Goal: Task Accomplishment & Management: Manage account settings

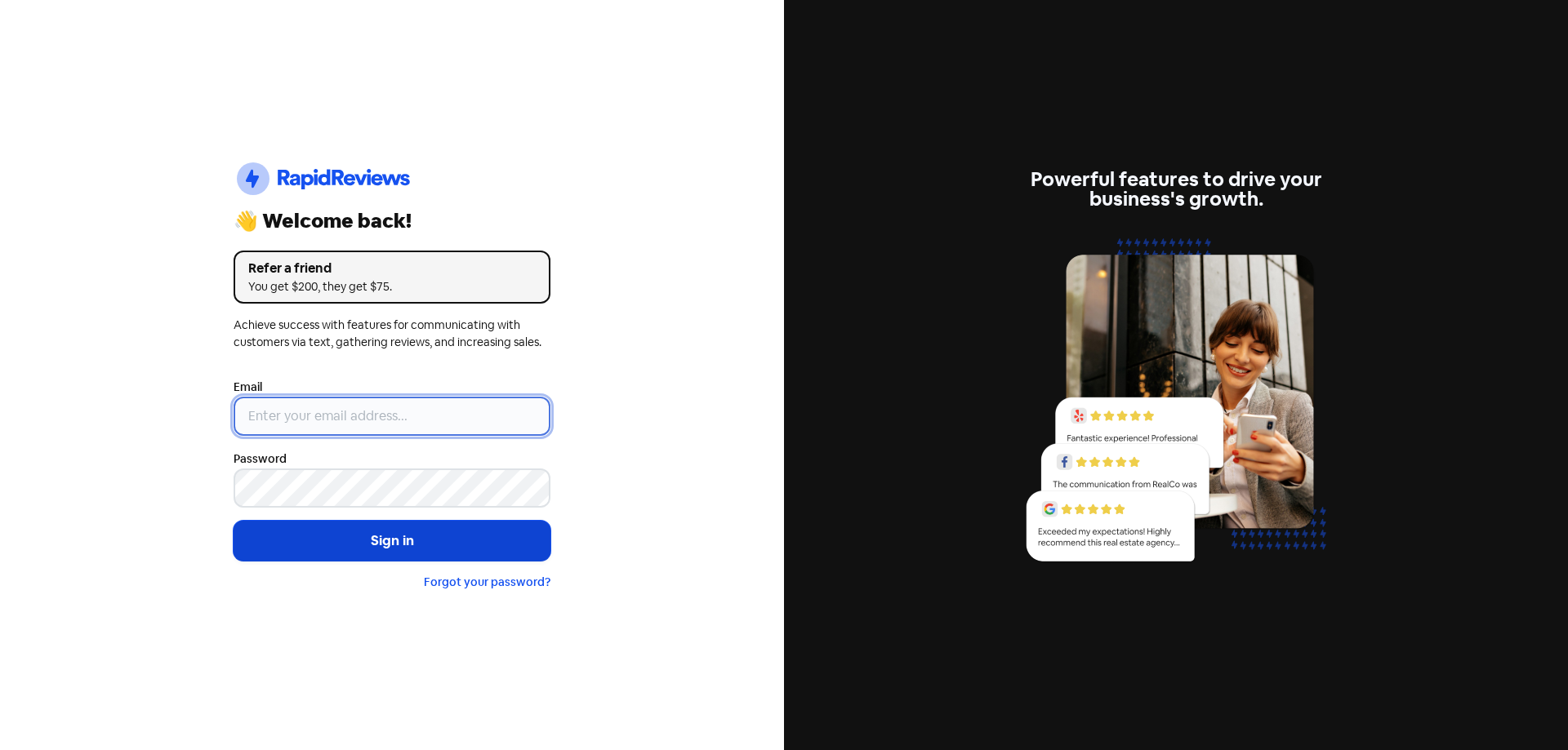
type input "[EMAIL_ADDRESS][DOMAIN_NAME]"
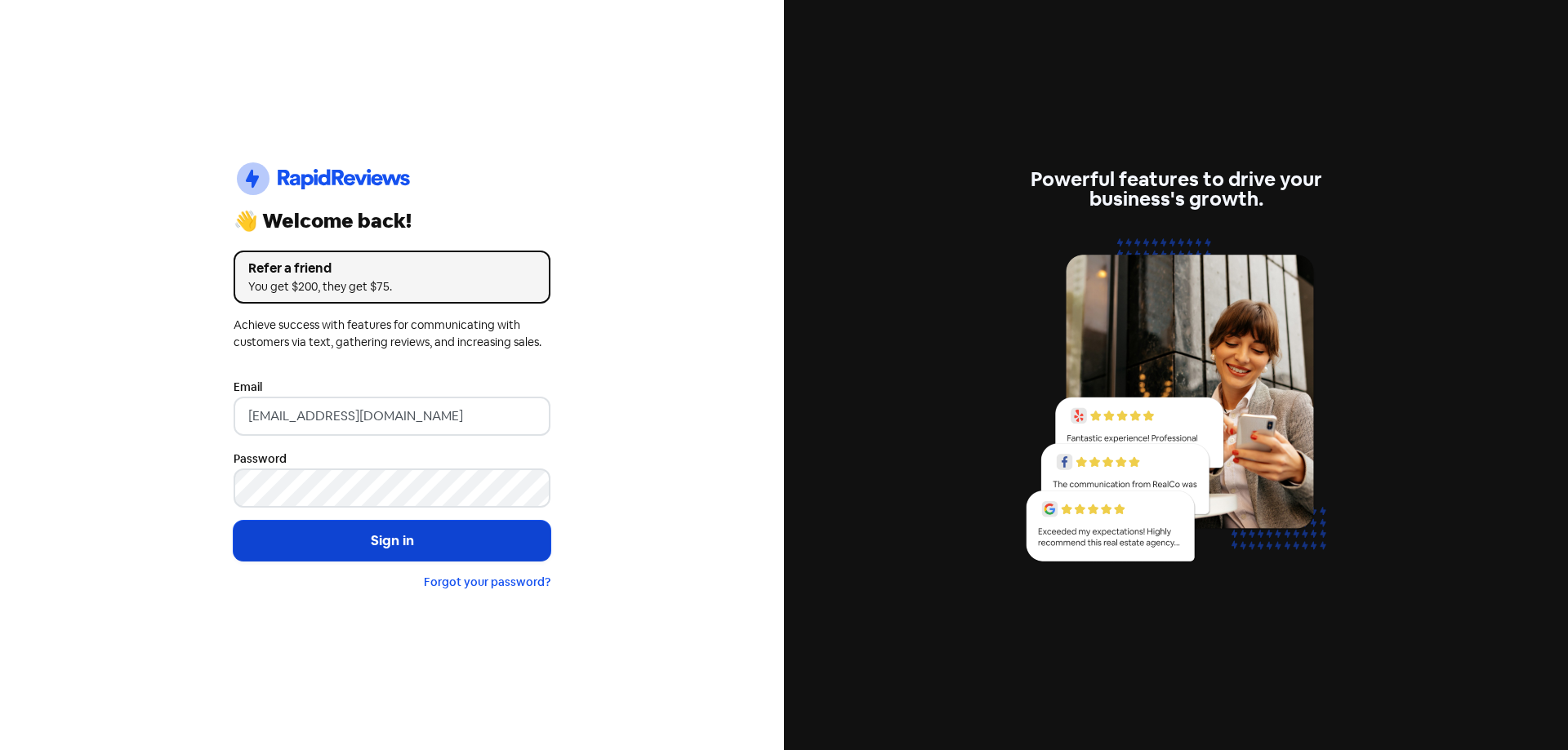
click at [433, 547] on button "Sign in" at bounding box center [392, 540] width 317 height 40
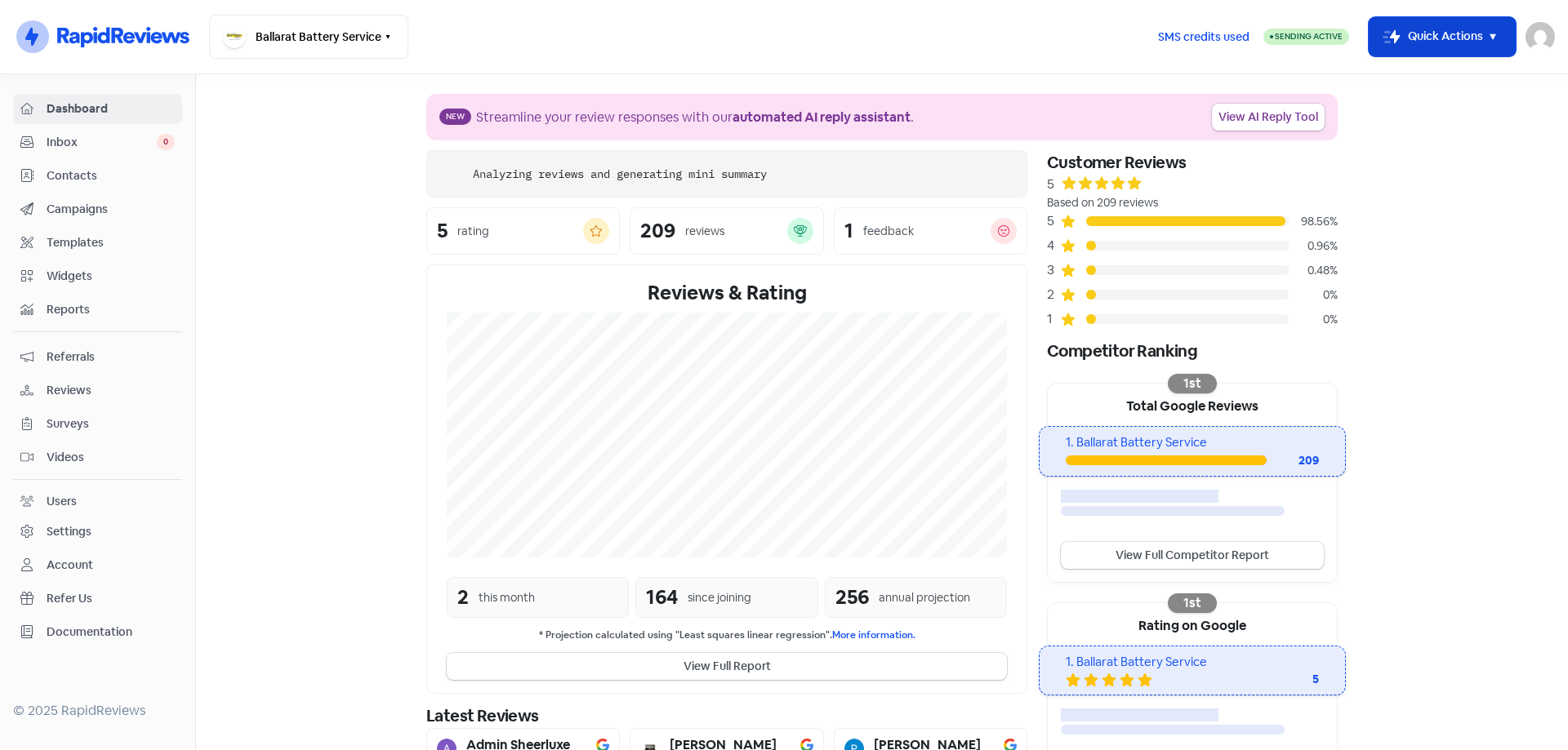
click at [1399, 41] on button "Icon For Thunder-move Quick Actions" at bounding box center [1442, 36] width 147 height 39
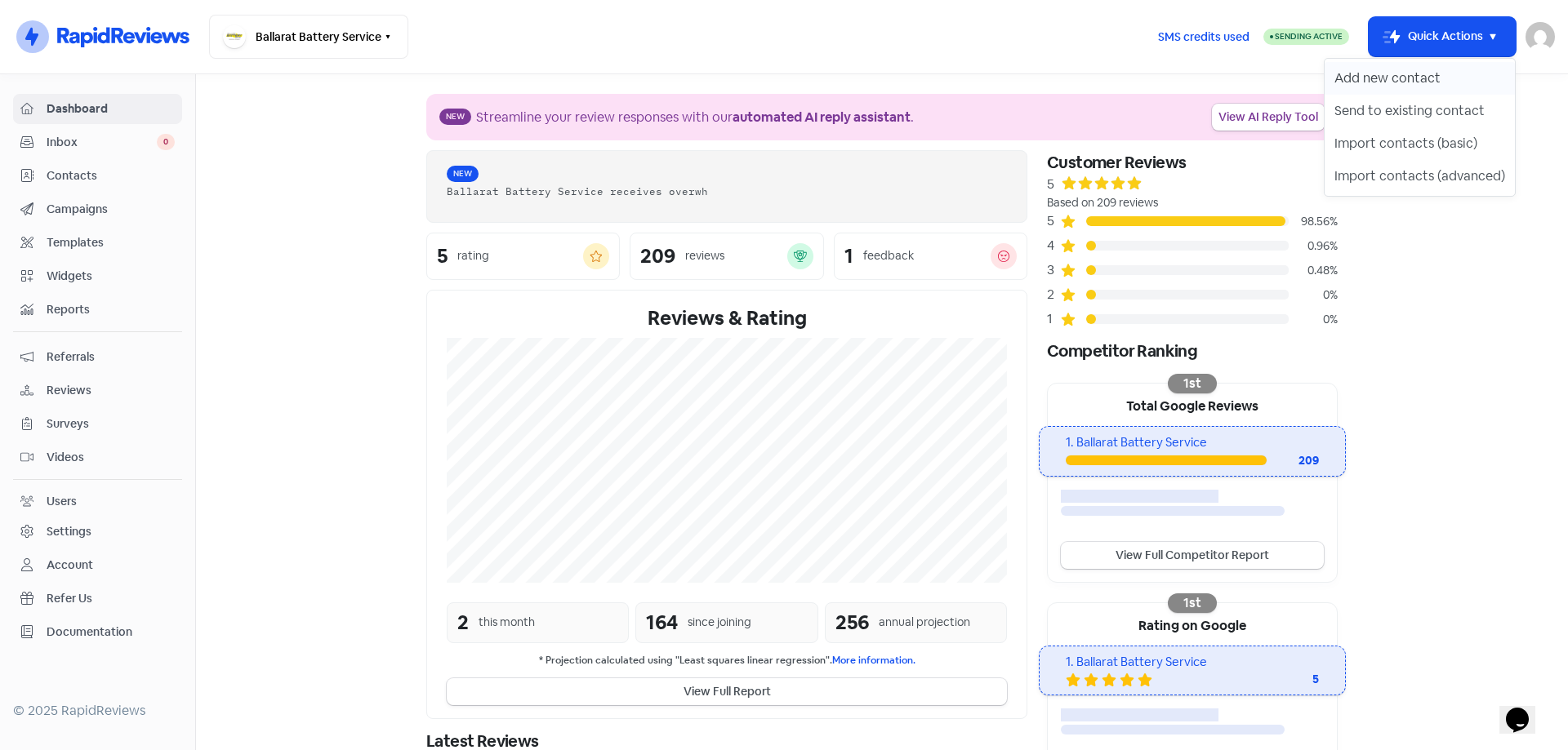
click at [1381, 79] on button "Add new contact" at bounding box center [1419, 78] width 190 height 32
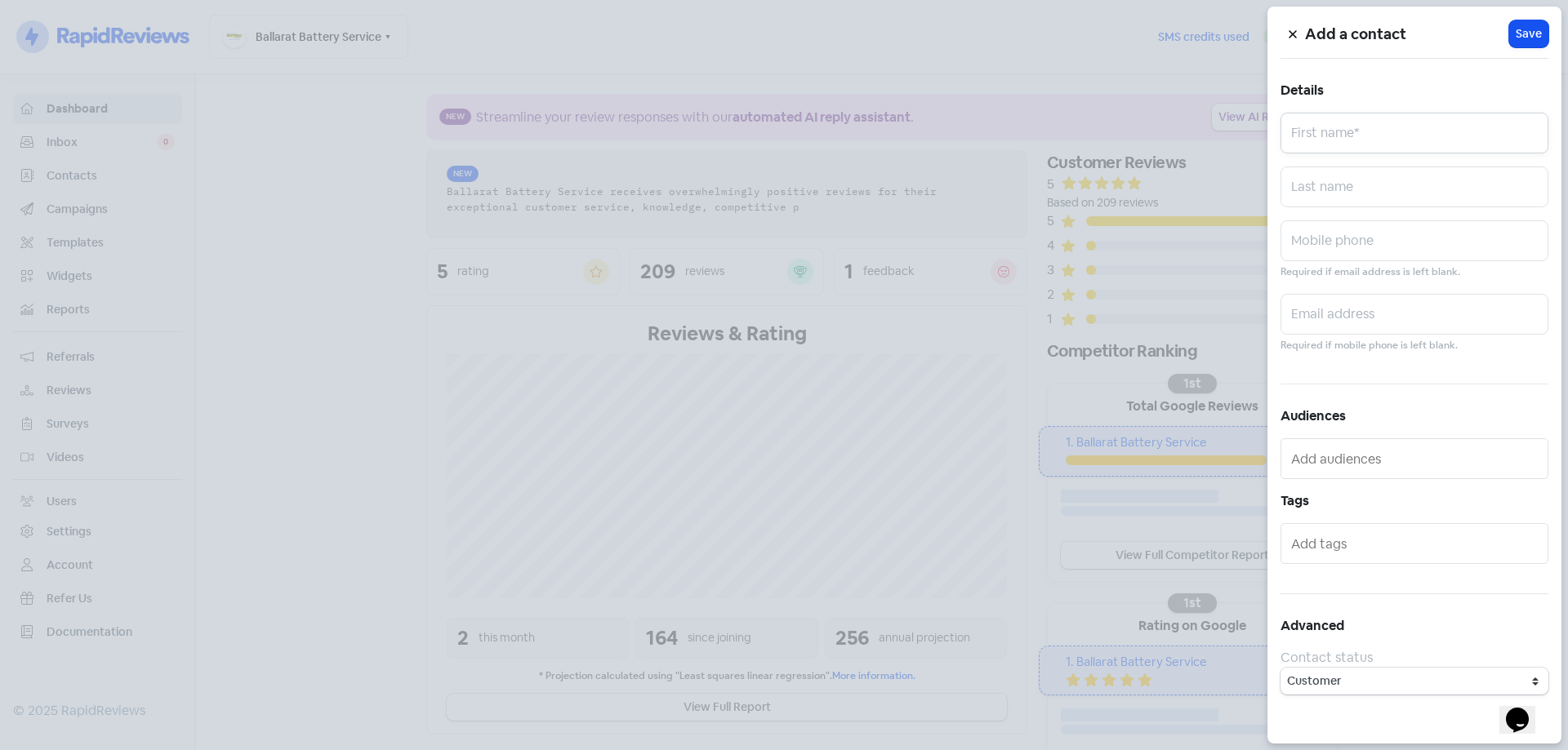
click at [1401, 127] on input "text" at bounding box center [1414, 132] width 268 height 40
drag, startPoint x: 1398, startPoint y: 142, endPoint x: 1128, endPoint y: 143, distance: 270.0
click at [1147, 750] on div "Add a contact Icon For Loading Save Details 0490178765 First name* Last name Mo…" at bounding box center [784, 750] width 1568 height 0
type input "0490178765"
click at [1379, 258] on input "text" at bounding box center [1414, 240] width 268 height 40
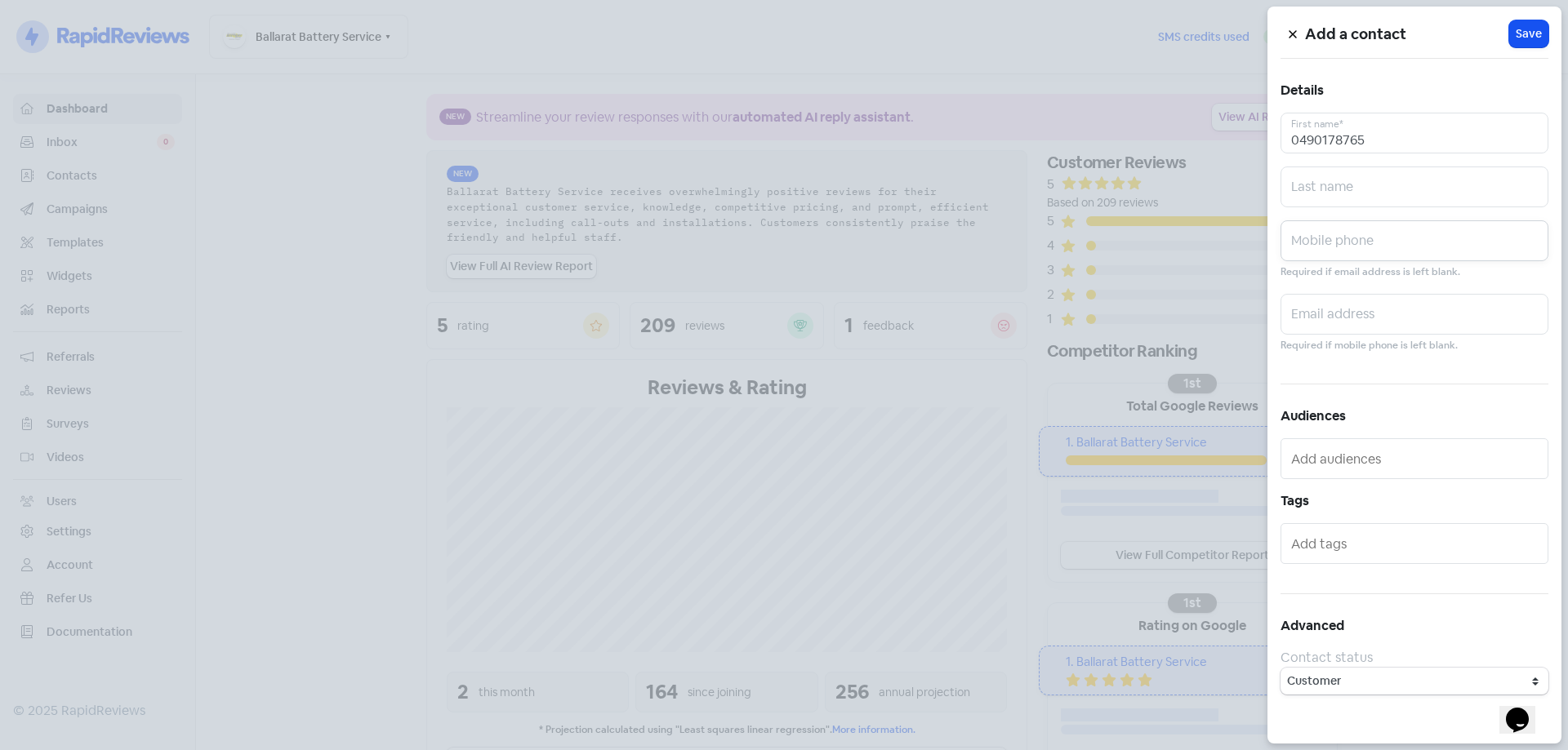
paste input "0490178765"
type input "0490178765"
drag, startPoint x: 1399, startPoint y: 139, endPoint x: 1139, endPoint y: 163, distance: 261.1
click at [1258, 750] on div "Add a contact Icon For Loading Save Details 0490178765 First name* Last name [P…" at bounding box center [784, 750] width 1568 height 0
type input "Valued Customer"
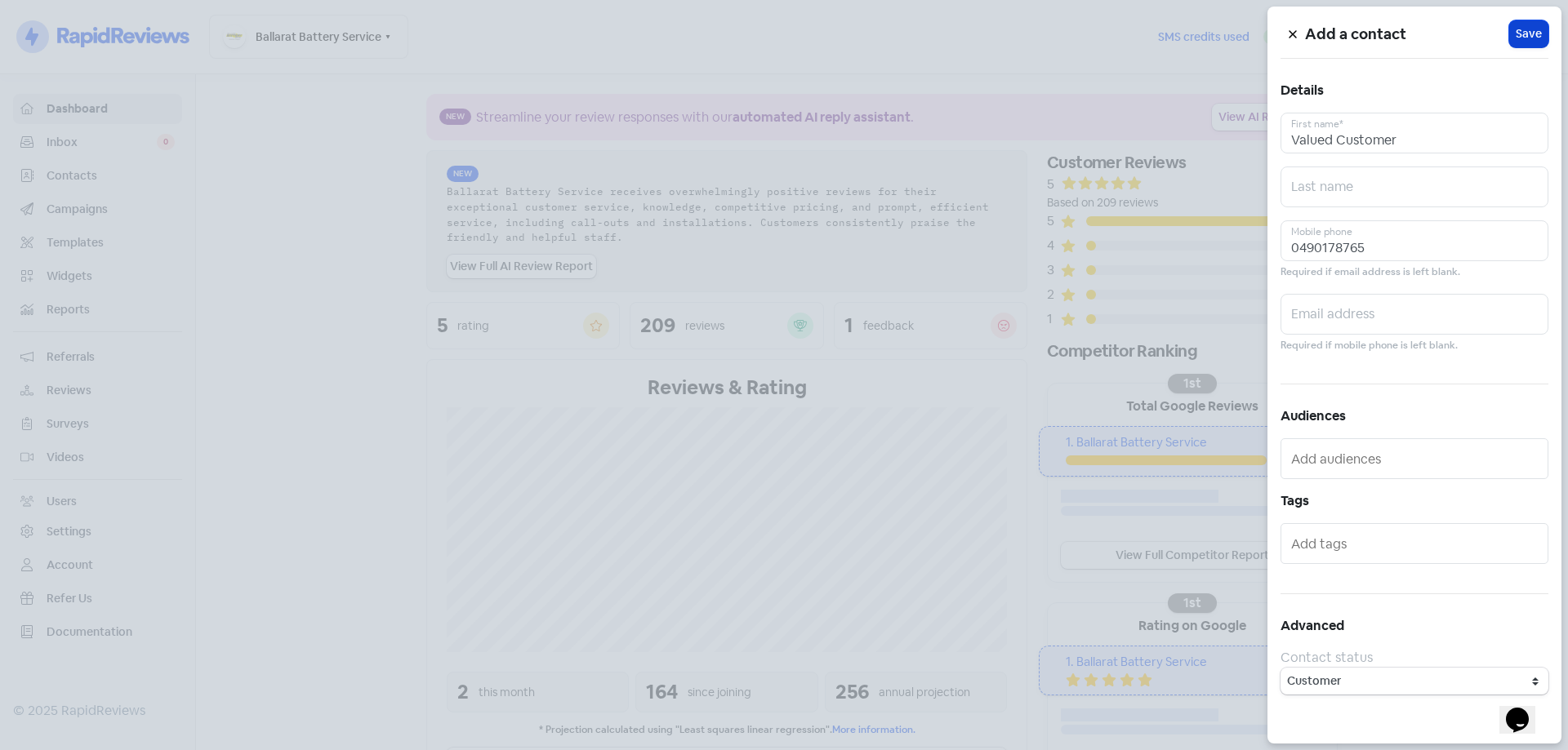
click at [1531, 27] on span "Save" at bounding box center [1529, 33] width 27 height 17
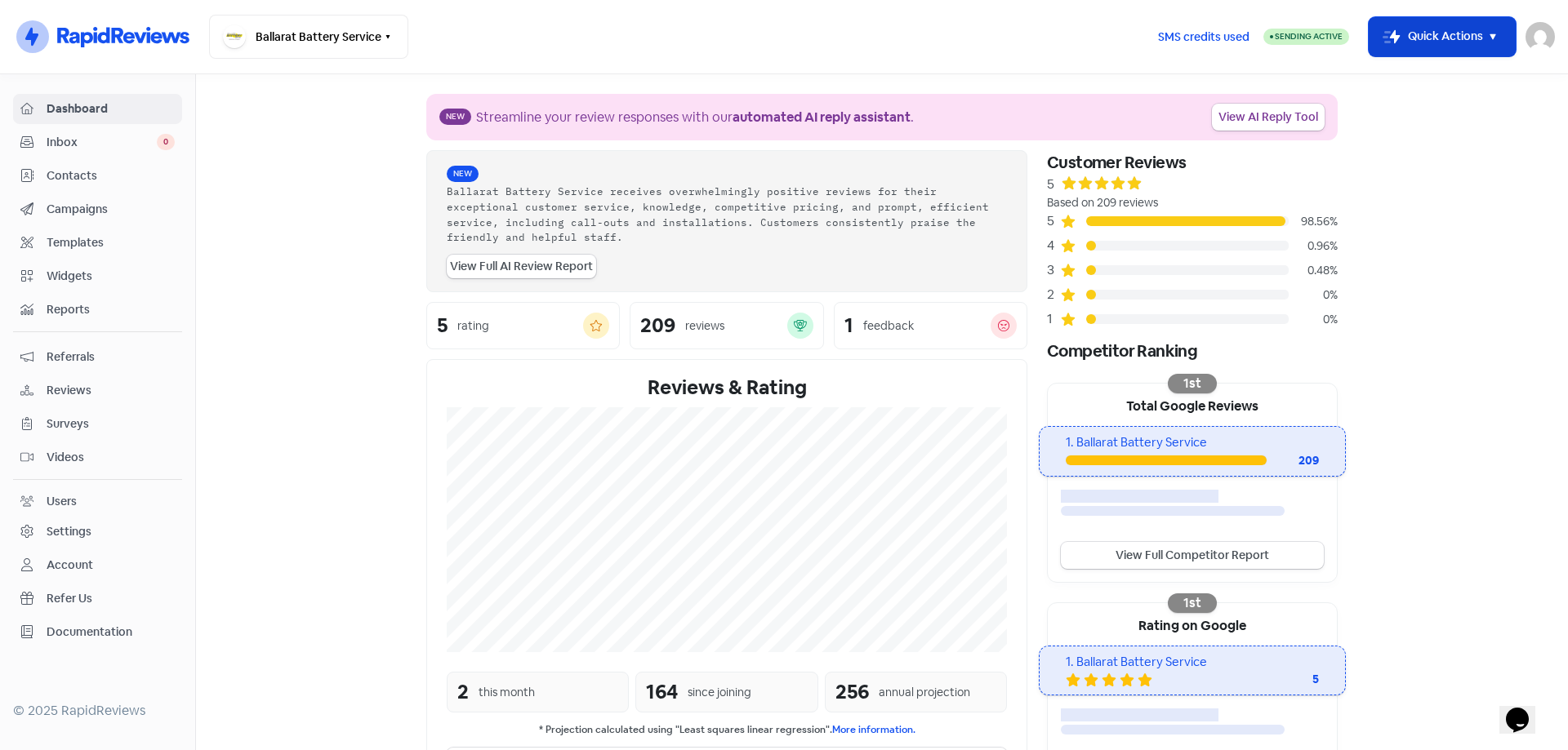
click at [1400, 24] on button "Icon For Thunder-move Quick Actions" at bounding box center [1442, 36] width 147 height 39
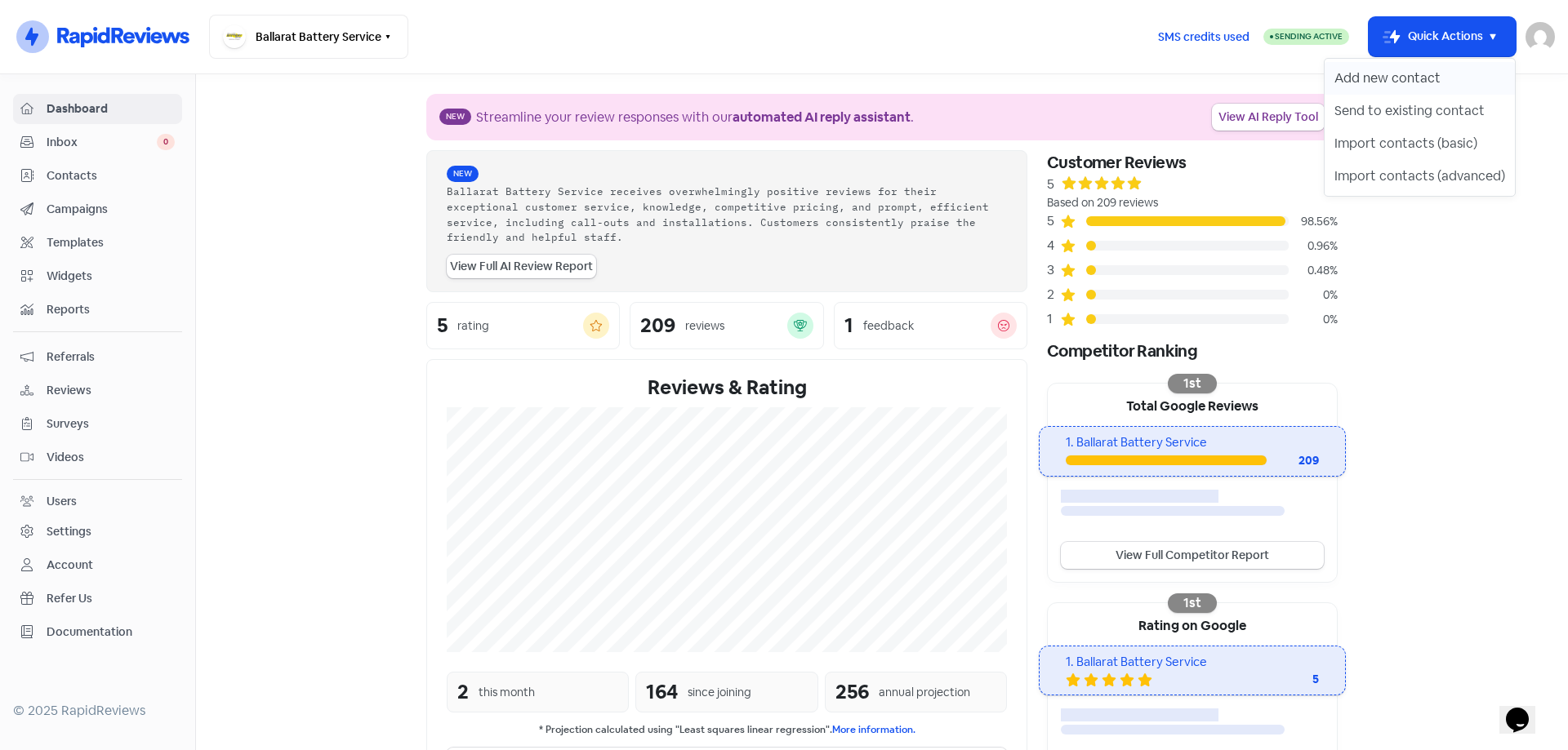
click at [1374, 70] on button "Add new contact" at bounding box center [1419, 78] width 190 height 32
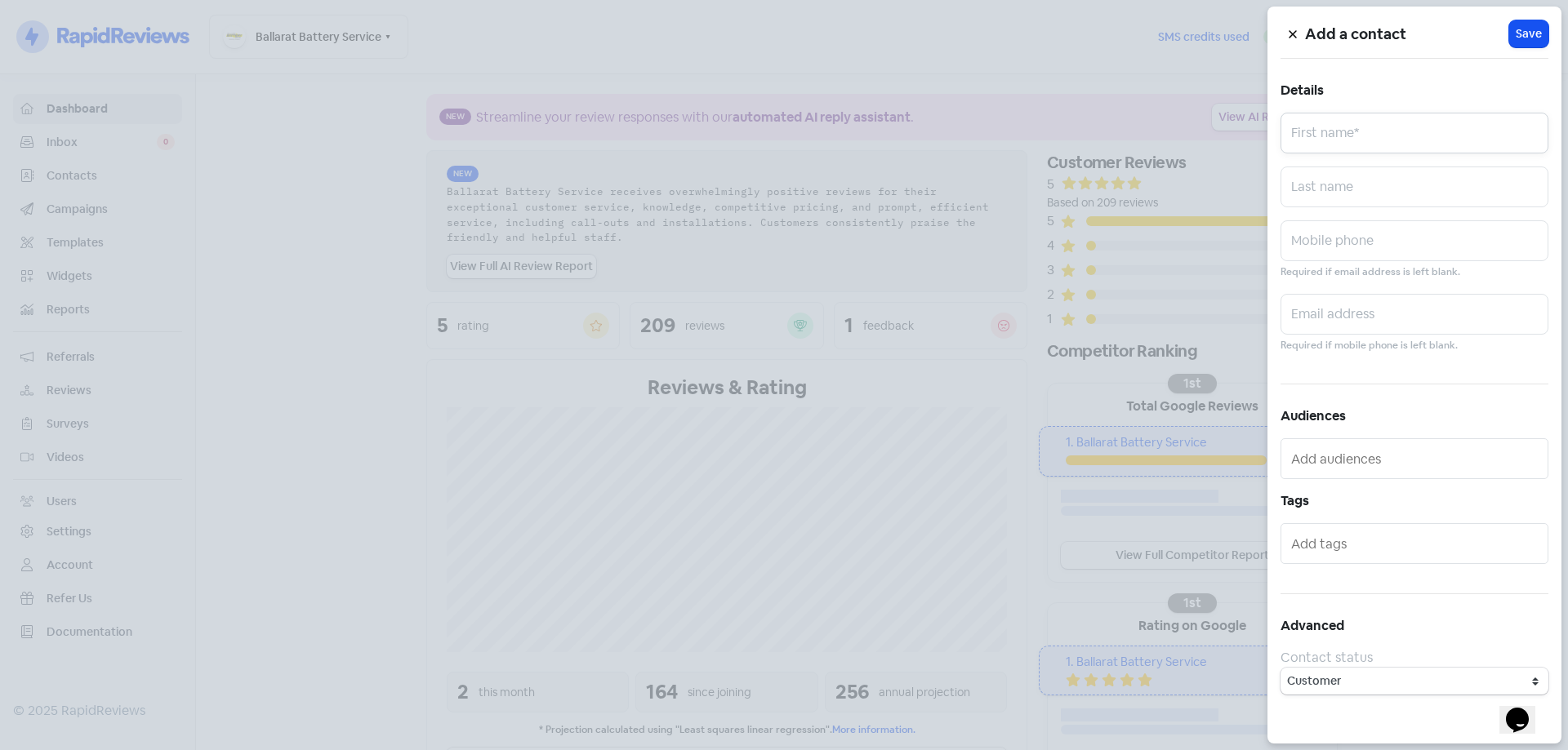
click at [1379, 146] on input "text" at bounding box center [1414, 132] width 268 height 40
type input "V"
type input "Valued Customer"
click at [1343, 240] on input "text" at bounding box center [1414, 240] width 268 height 40
type input "0418138236"
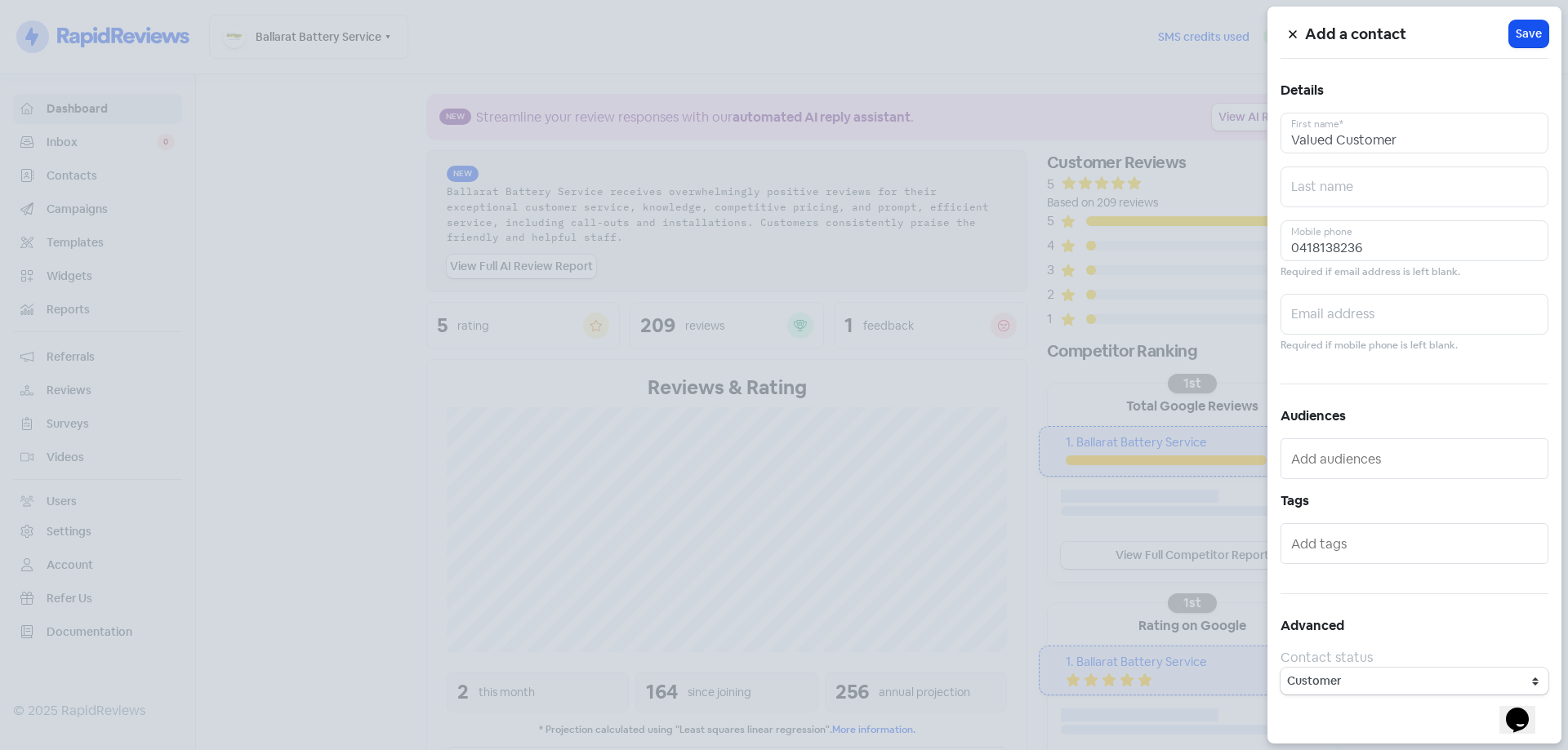
click at [928, 55] on div at bounding box center [784, 375] width 1568 height 750
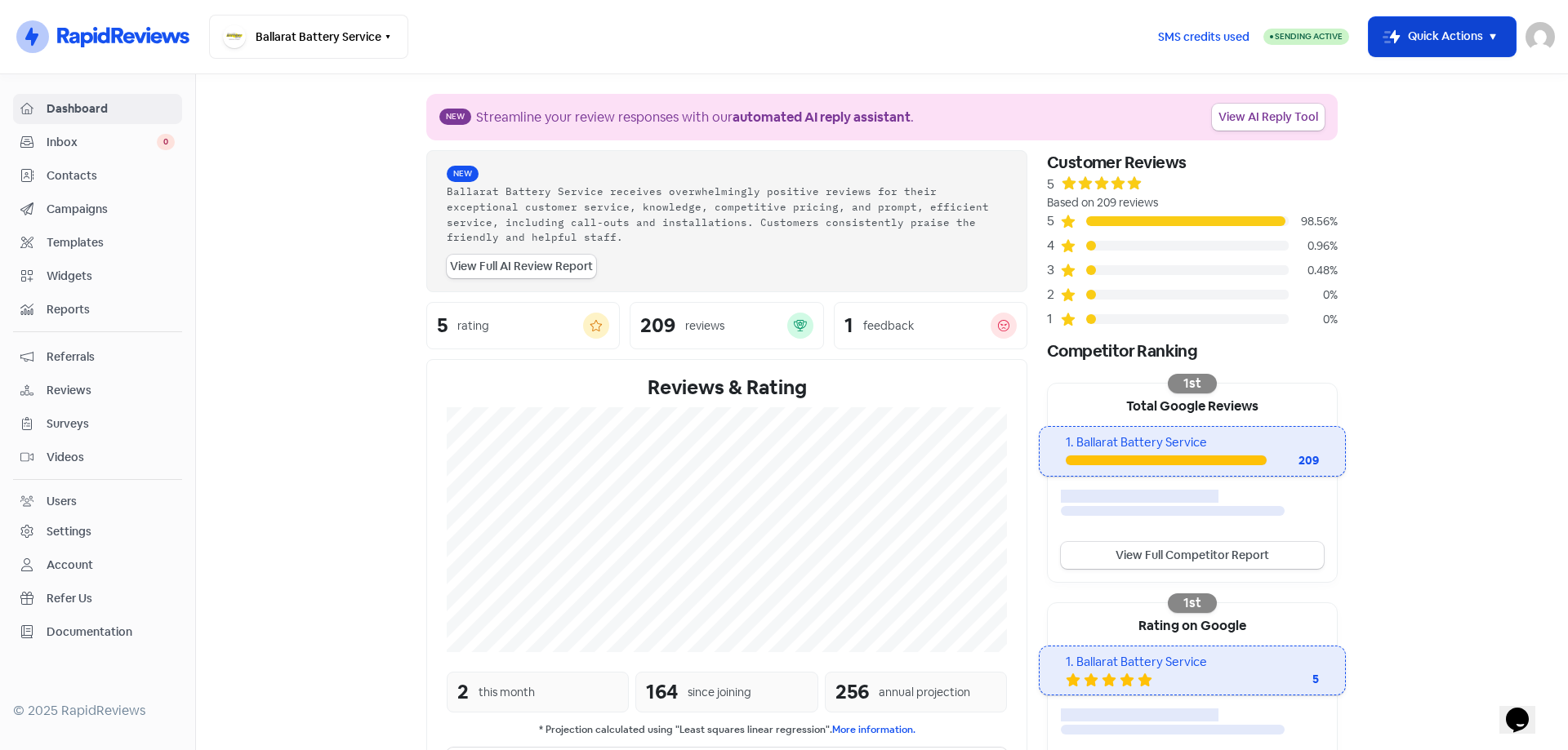
click at [1473, 49] on button "Icon For Thunder-move Quick Actions" at bounding box center [1442, 36] width 147 height 39
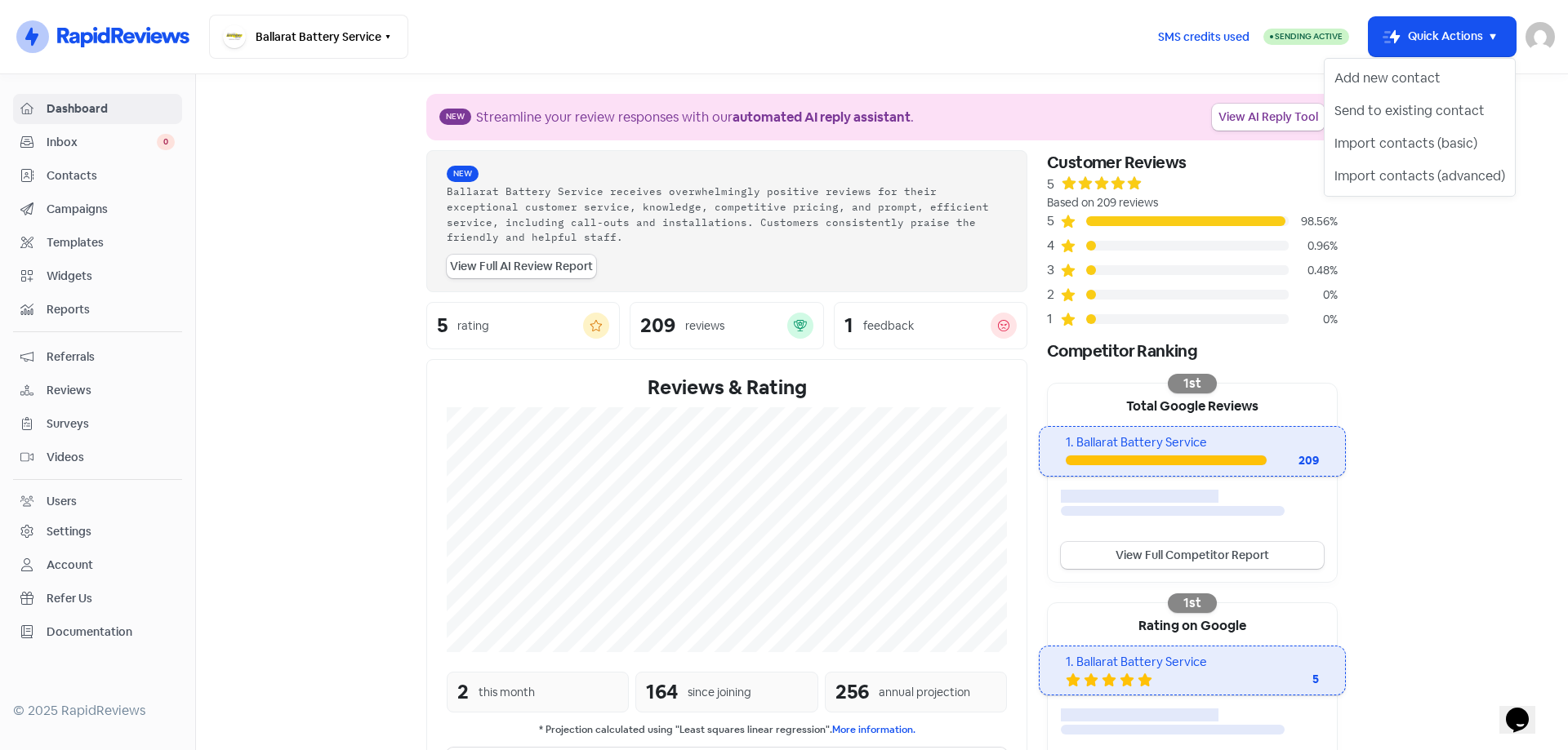
click at [1446, 299] on section "New Streamline your review responses with our automated AI reply assistant . Vi…" at bounding box center [882, 539] width 1372 height 930
click at [71, 171] on span "Contacts" at bounding box center [110, 175] width 128 height 17
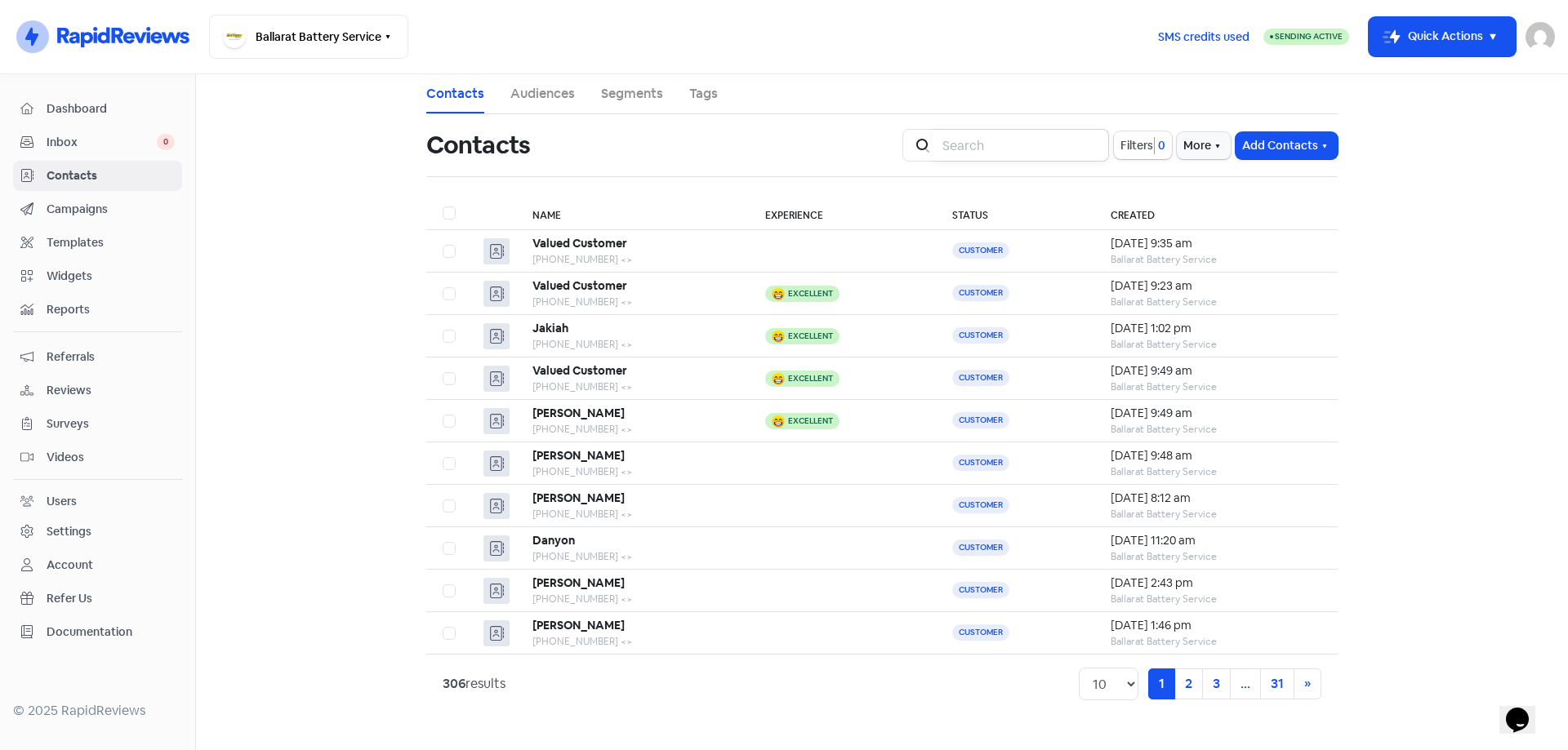
click at [960, 140] on input "search" at bounding box center [1021, 145] width 176 height 32
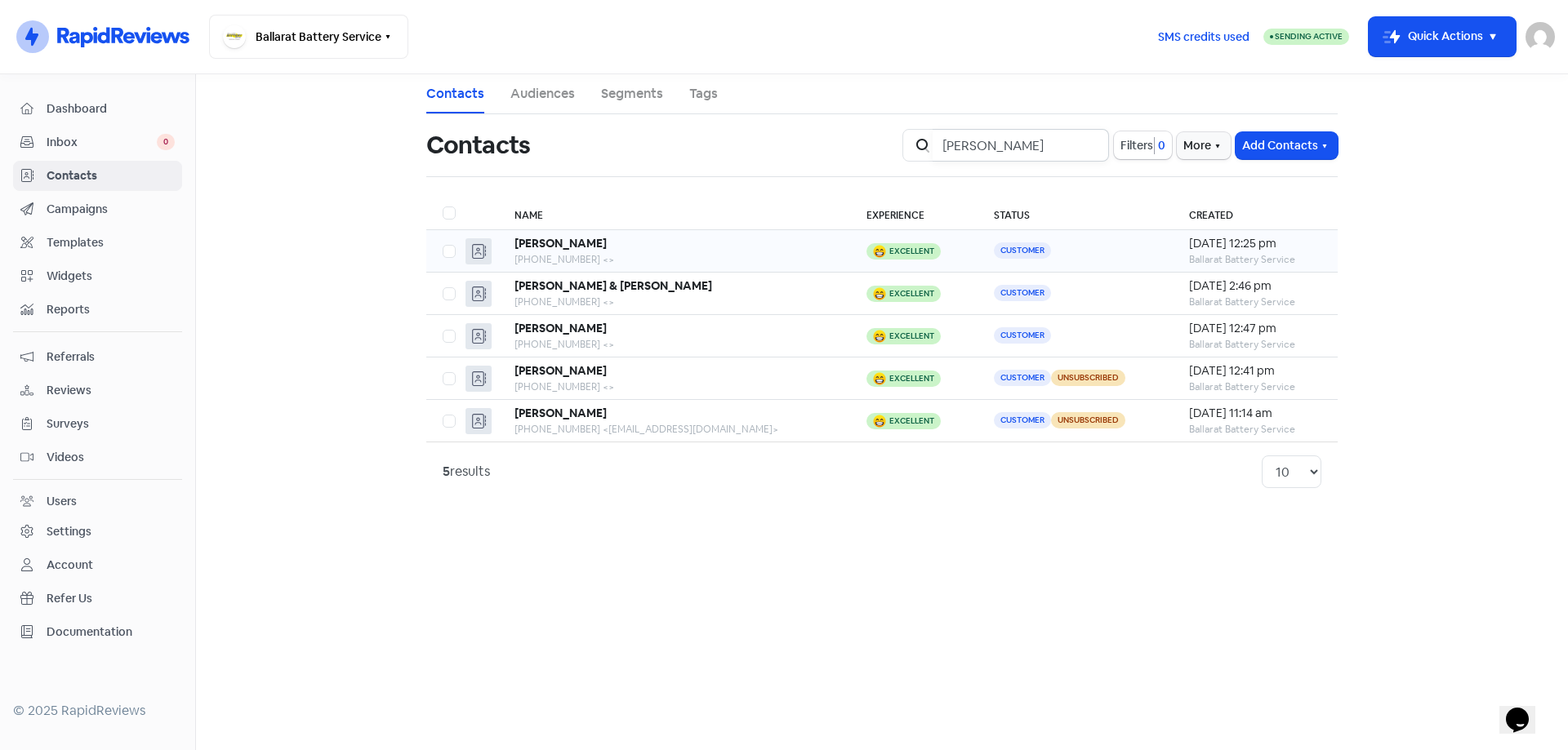
type input "[PERSON_NAME]"
click at [705, 251] on div "[PERSON_NAME]" at bounding box center [674, 243] width 320 height 17
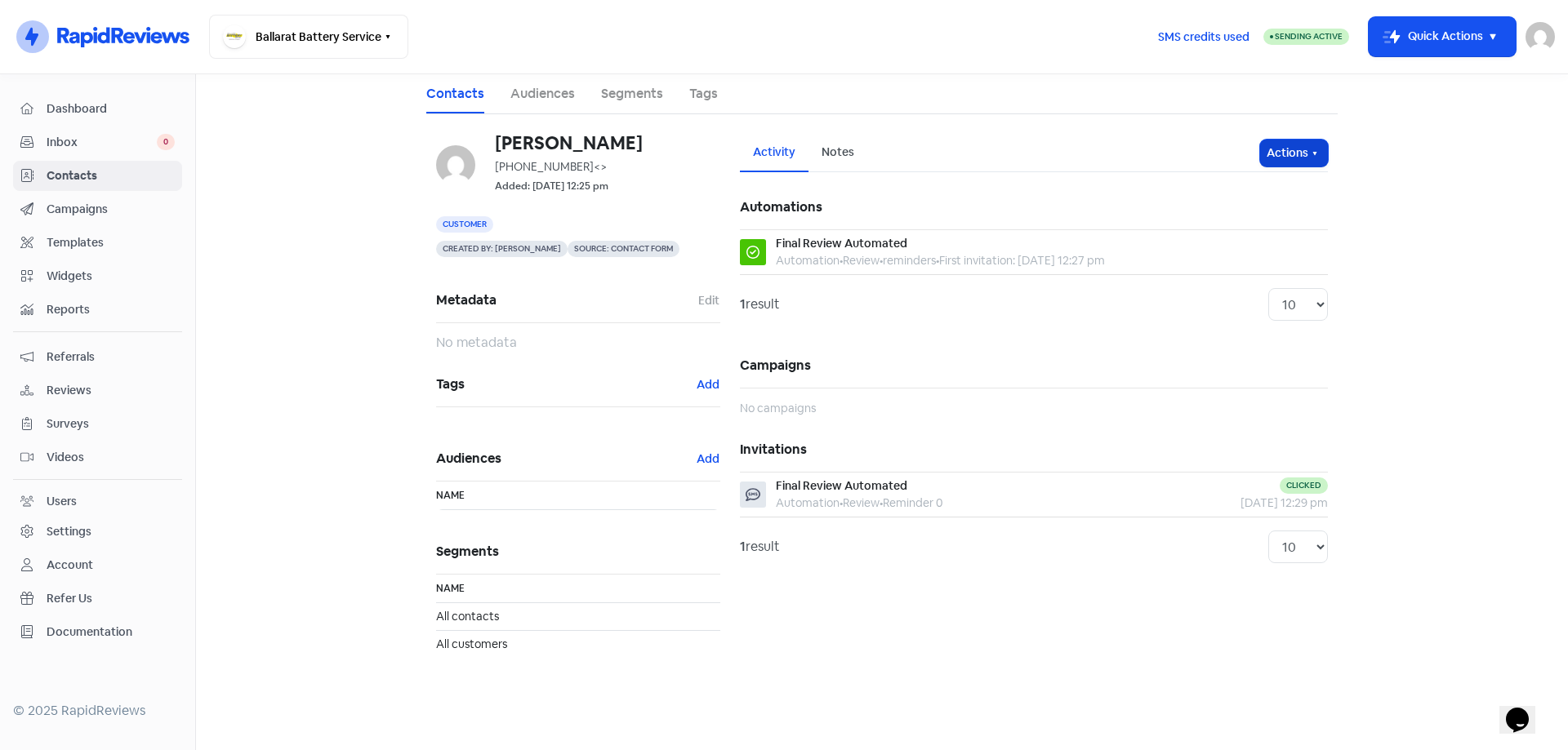
click at [1295, 148] on button "Actions" at bounding box center [1293, 153] width 68 height 27
click at [1254, 218] on button "Edit details" at bounding box center [1262, 220] width 129 height 32
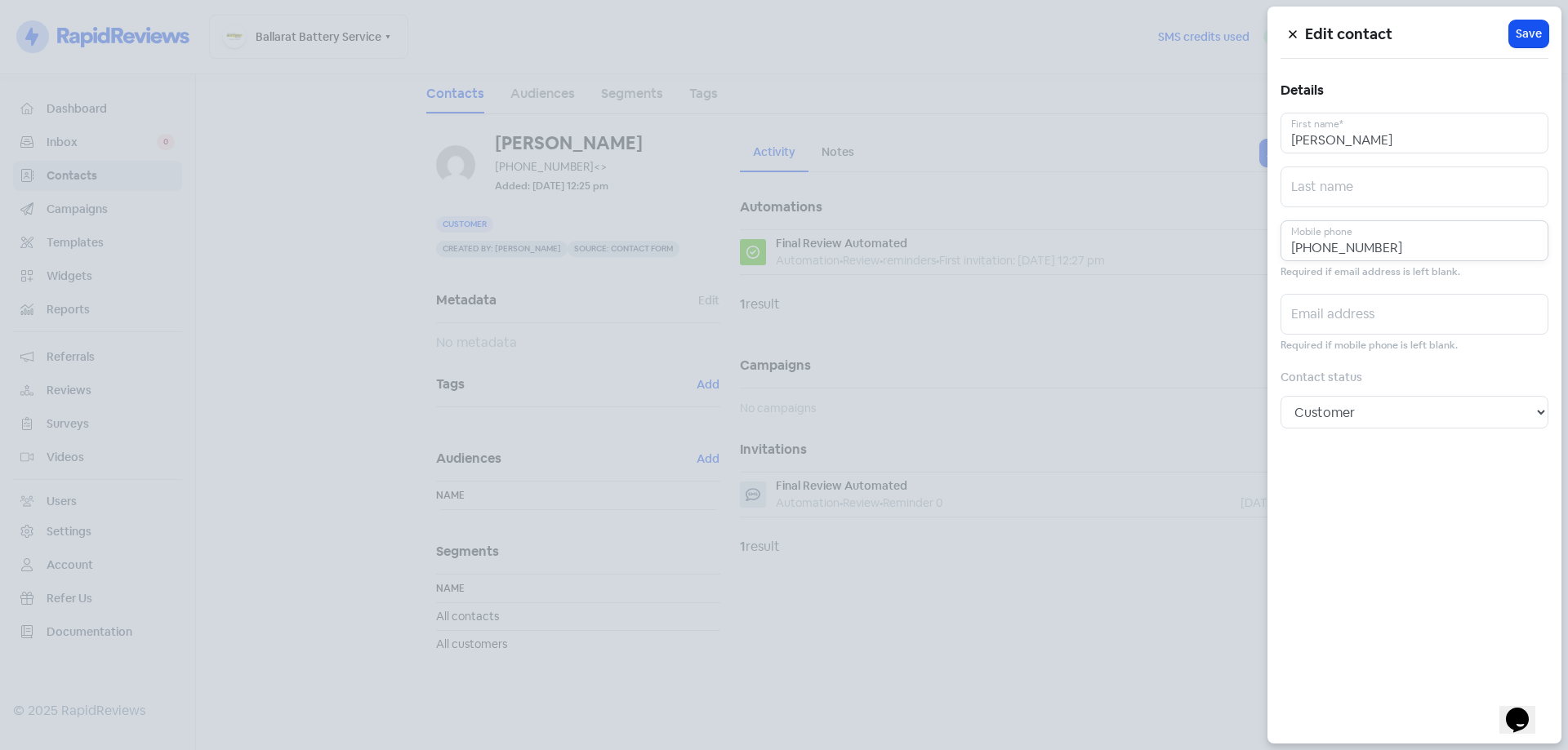
click at [1430, 238] on input "[PHONE_NUMBER]" at bounding box center [1414, 240] width 268 height 40
type input "[PHONE_NUMBER]"
click at [1537, 24] on button "Icon For Loading Save" at bounding box center [1529, 33] width 39 height 27
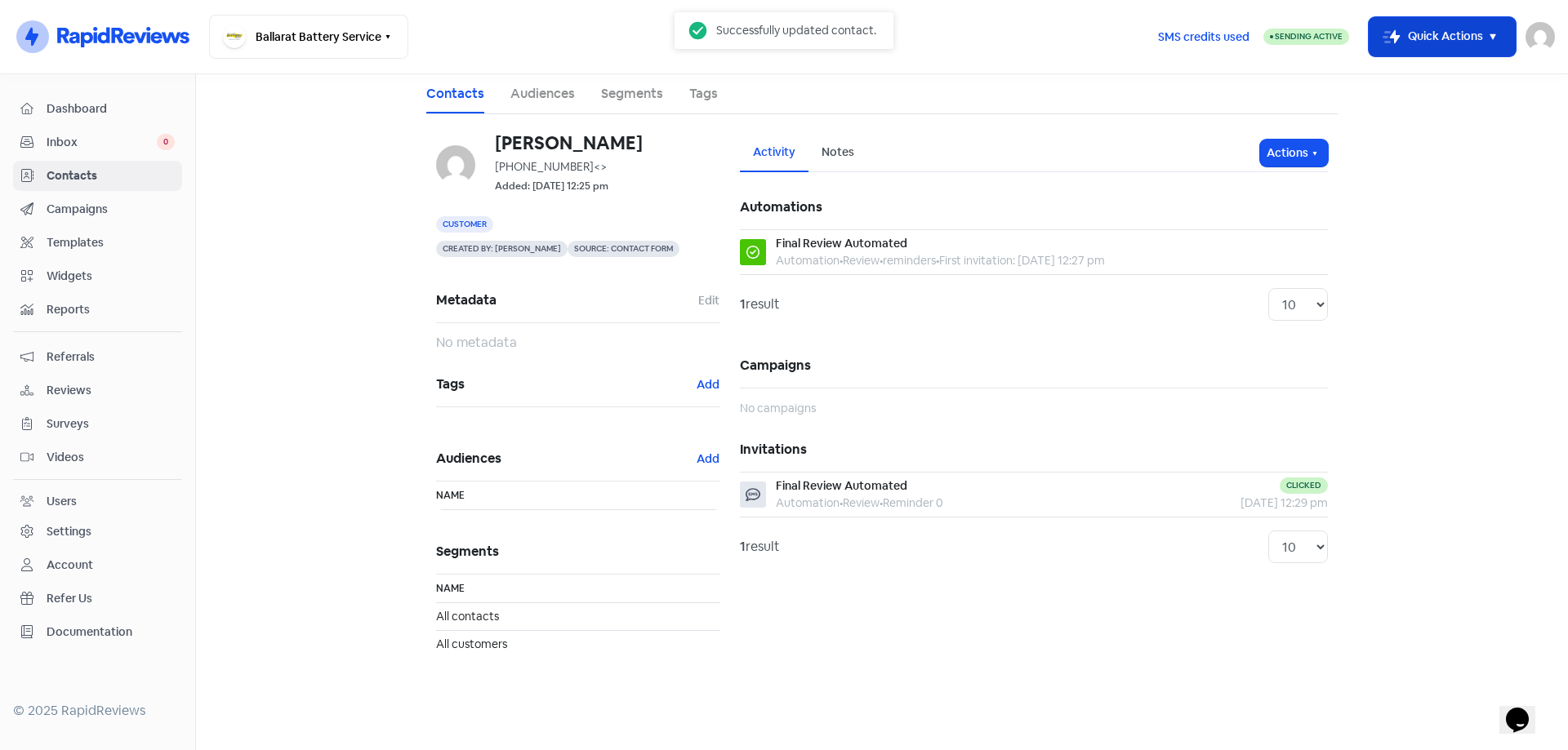
click at [1390, 37] on icon "button" at bounding box center [1395, 37] width 11 height 14
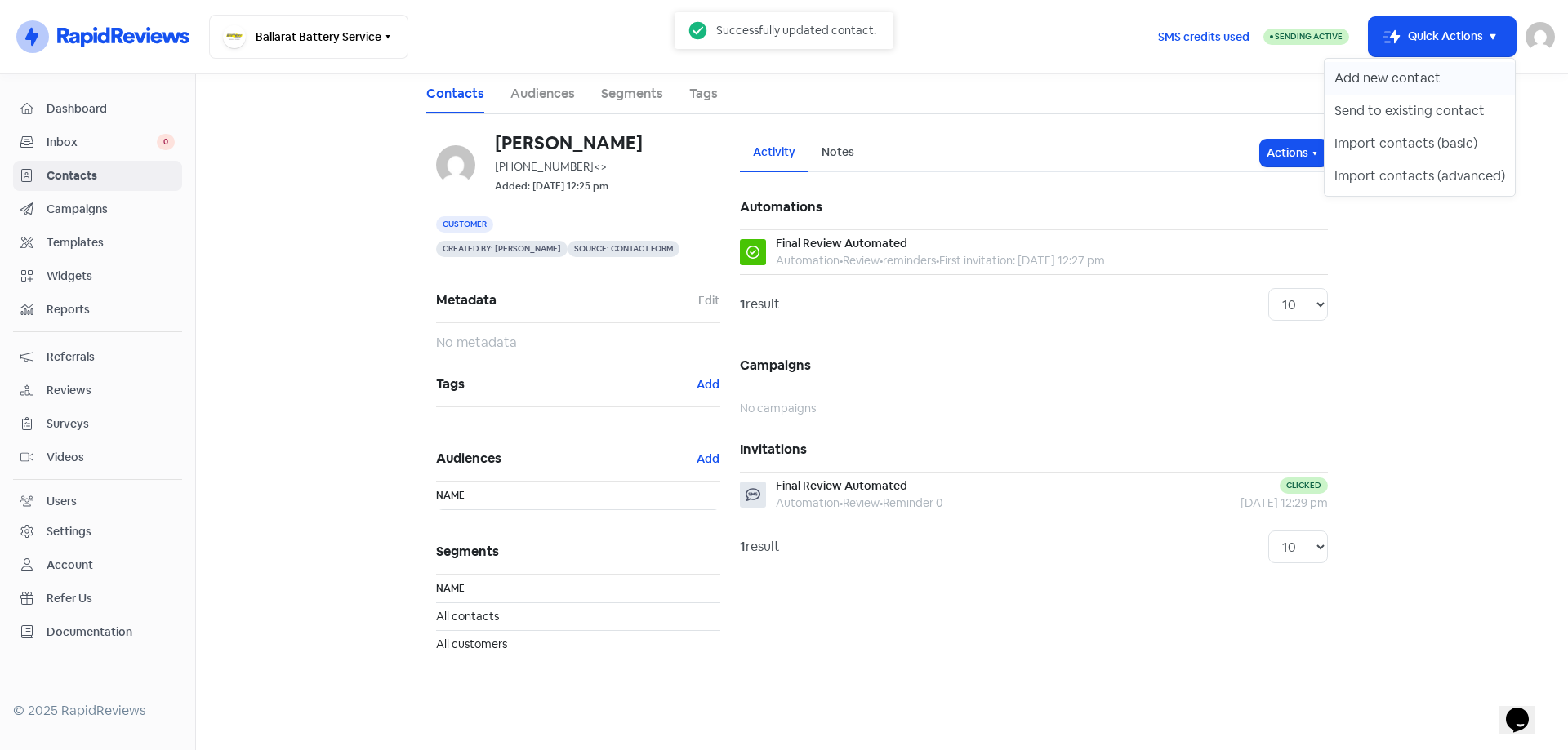
click at [1369, 76] on button "Add new contact" at bounding box center [1419, 78] width 190 height 32
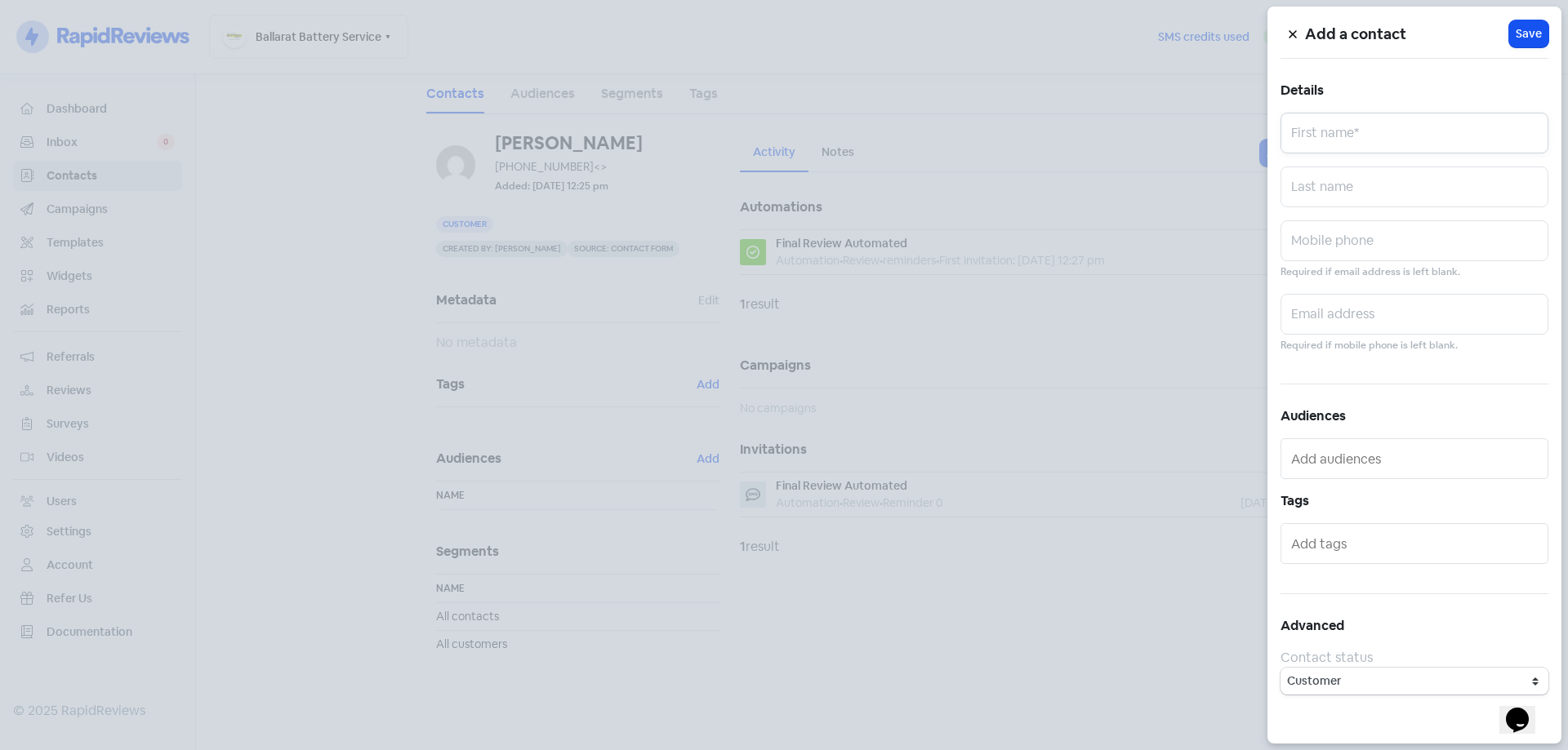
click at [1361, 142] on input "text" at bounding box center [1414, 132] width 268 height 40
type input "[PERSON_NAME]!!"
click at [1307, 247] on input "text" at bounding box center [1414, 240] width 268 height 40
type input "0493087722"
click at [1540, 42] on button "Icon For Loading Save" at bounding box center [1529, 33] width 39 height 27
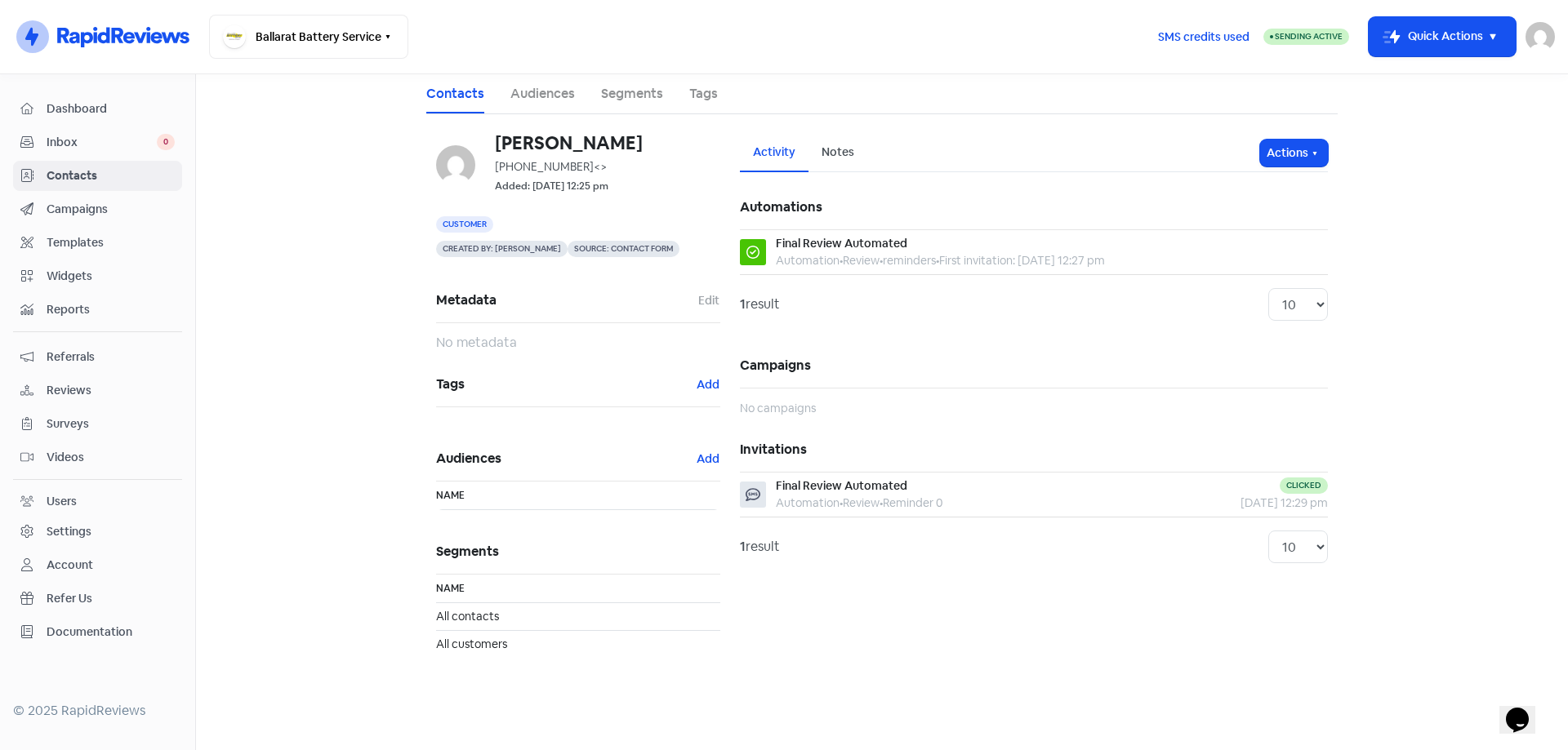
click at [65, 419] on span "Surveys" at bounding box center [110, 423] width 128 height 17
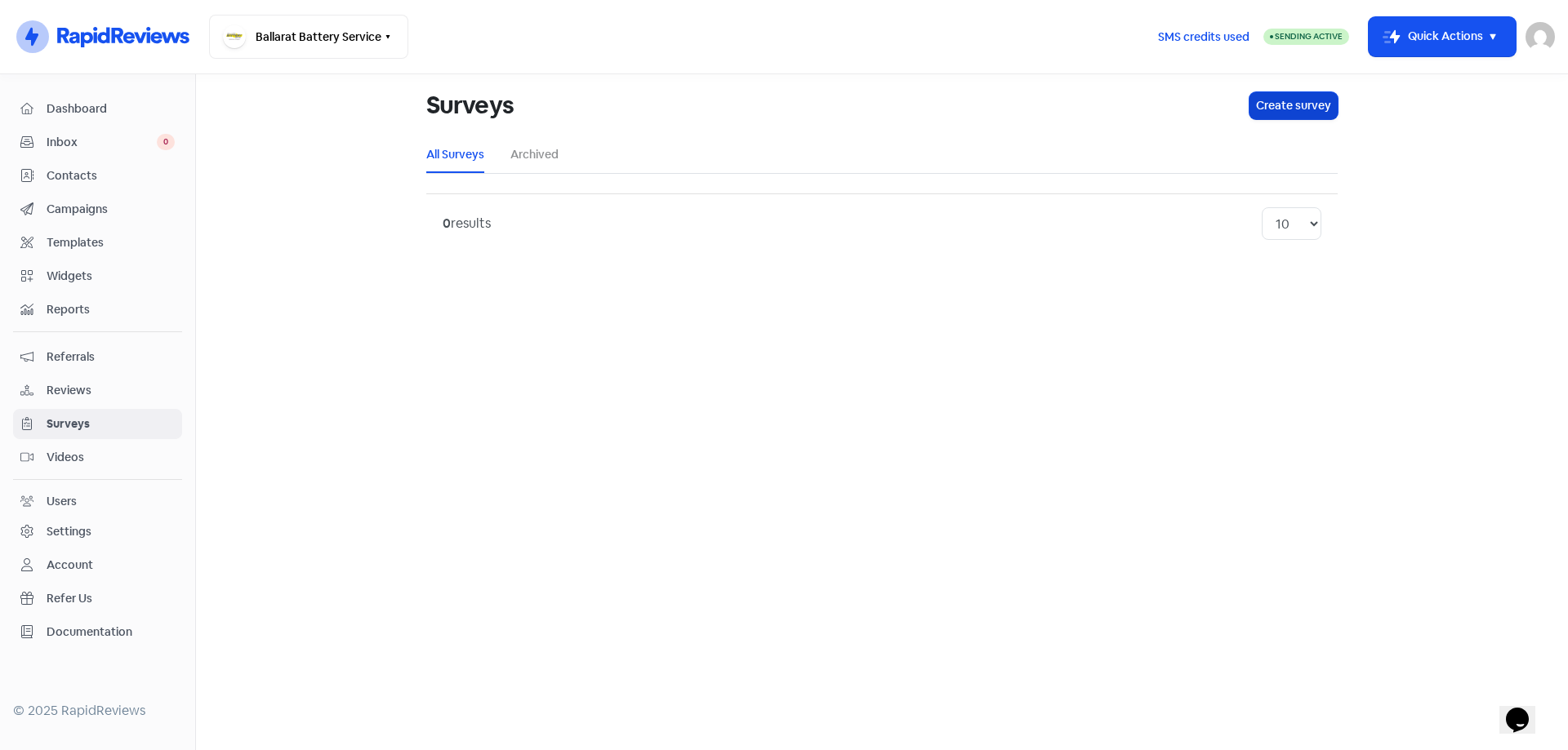
click at [1304, 103] on button "Create survey" at bounding box center [1293, 105] width 89 height 27
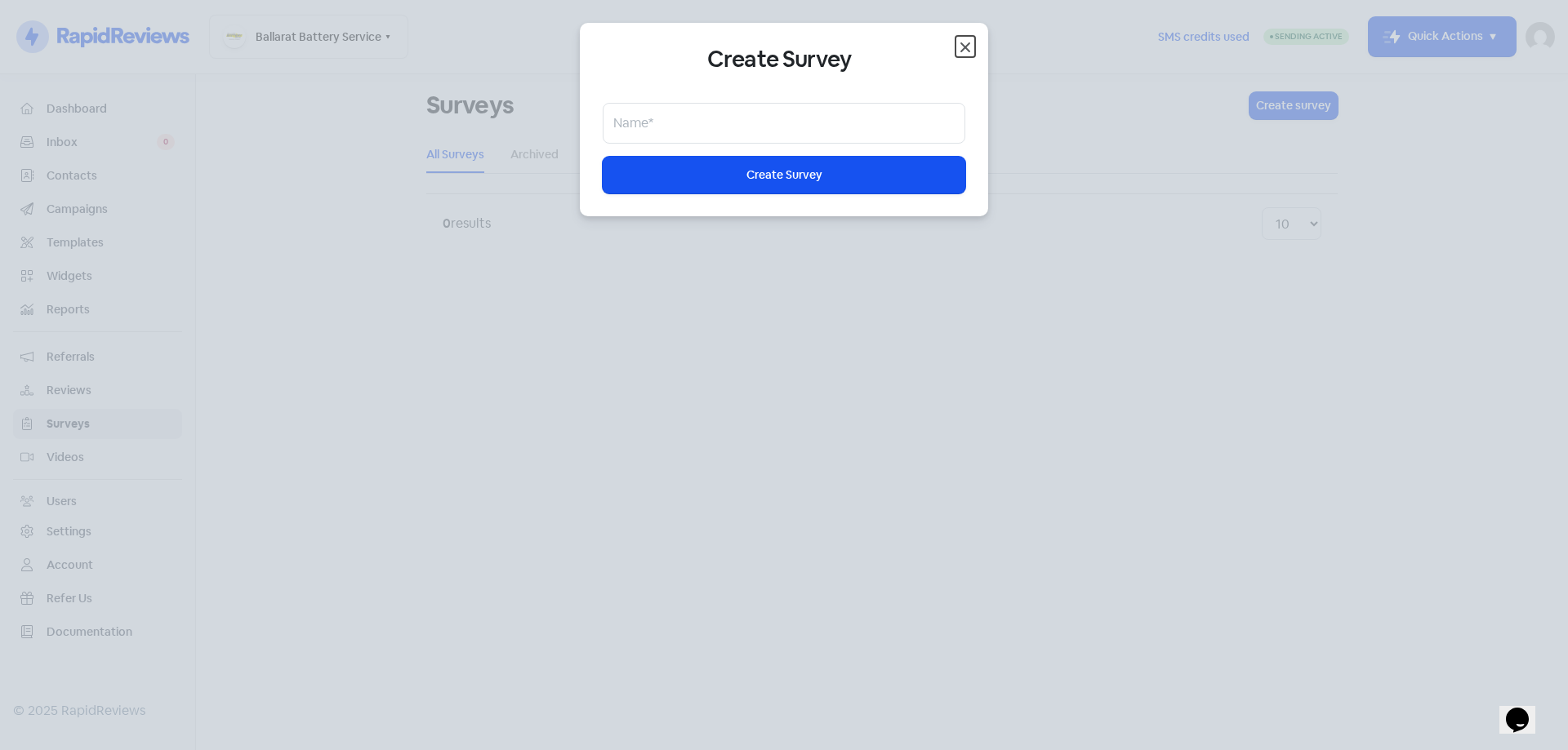
click at [970, 40] on icon "button" at bounding box center [966, 47] width 20 height 20
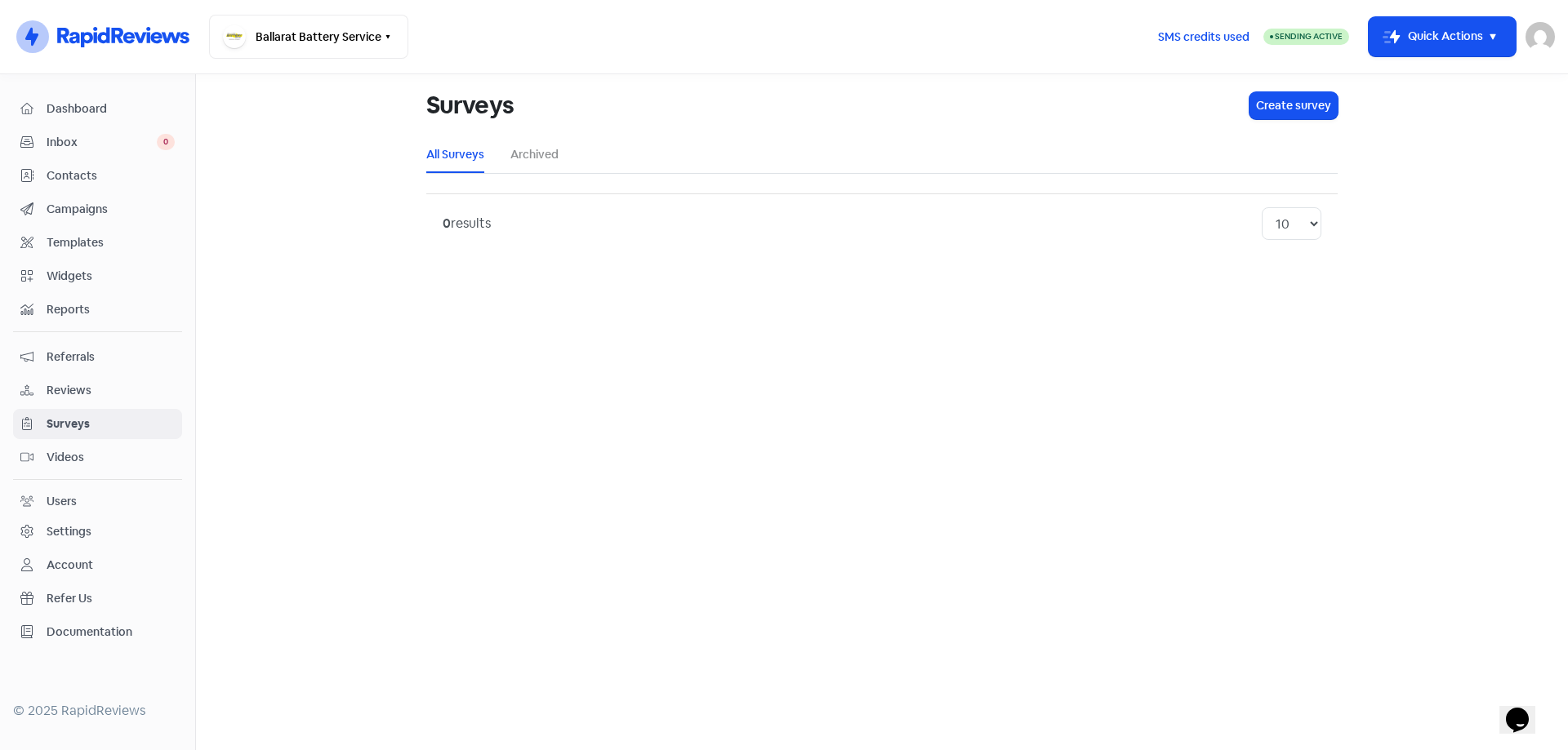
click at [56, 143] on span "Inbox" at bounding box center [101, 142] width 110 height 17
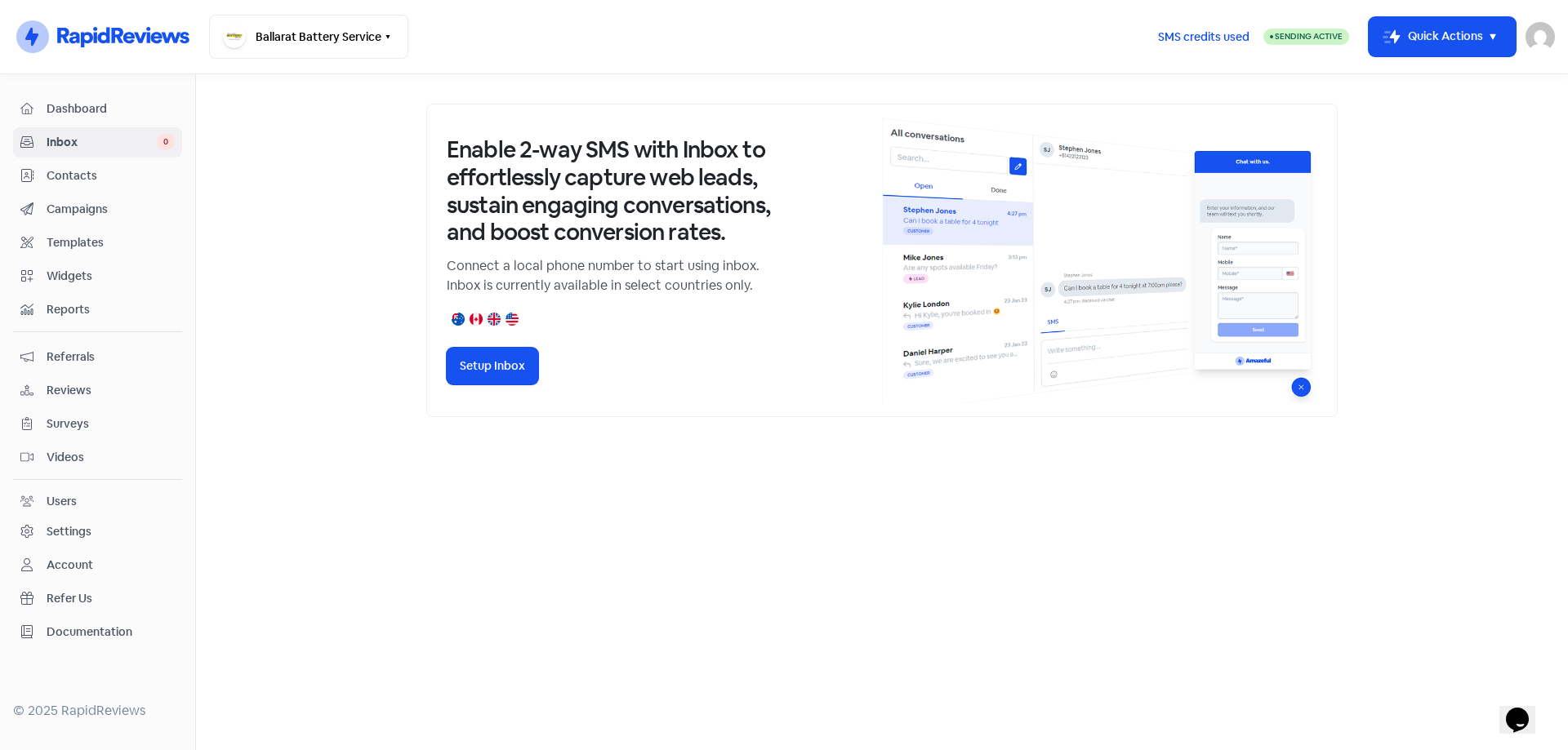
click at [89, 177] on span "Contacts" at bounding box center [110, 175] width 128 height 17
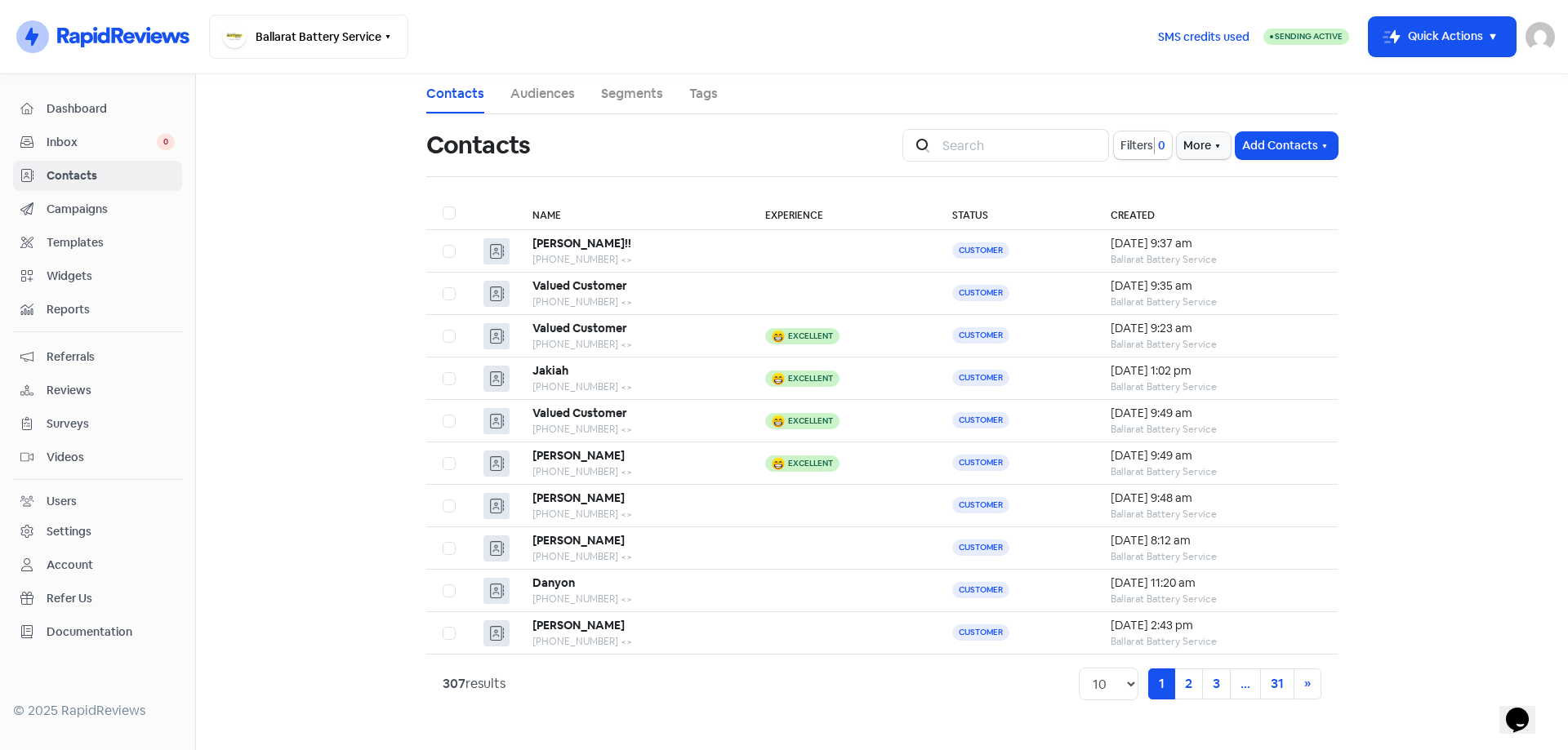
drag, startPoint x: 329, startPoint y: 12, endPoint x: 1077, endPoint y: 55, distance: 749.2
click at [1077, 55] on div "Ballarat Battery Service Switch Business All businesses No other businesses fou…" at bounding box center [676, 36] width 935 height 44
